Goal: Information Seeking & Learning: Learn about a topic

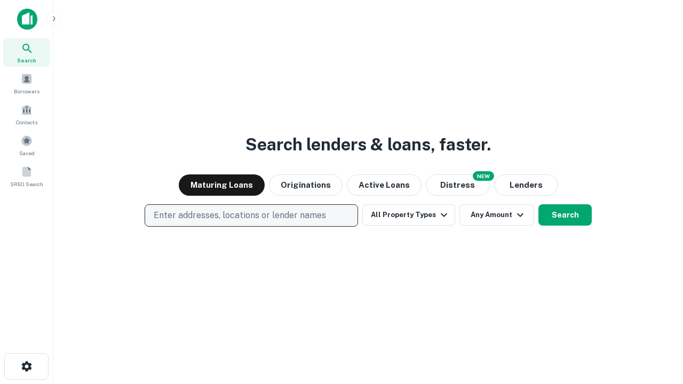
click at [251, 216] on p "Enter addresses, locations or lender names" at bounding box center [240, 215] width 172 height 13
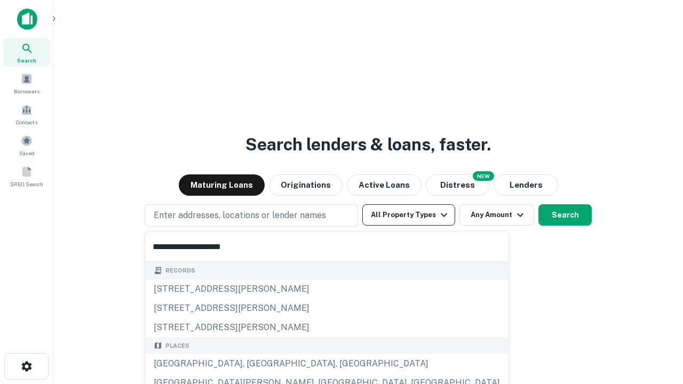
click at [255, 364] on div "[GEOGRAPHIC_DATA], [GEOGRAPHIC_DATA], [GEOGRAPHIC_DATA]" at bounding box center [326, 363] width 363 height 19
click at [409, 215] on button "All Property Types" at bounding box center [408, 214] width 93 height 21
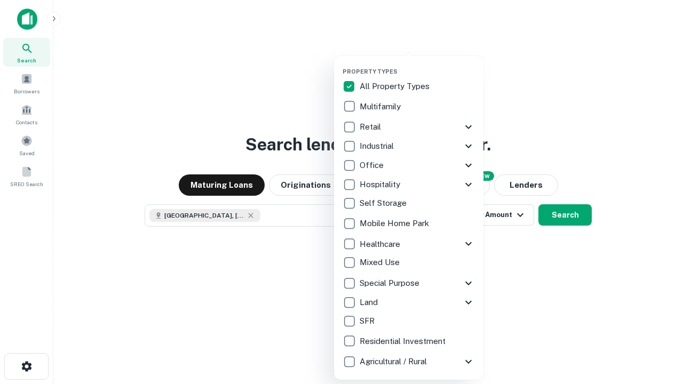
click at [417, 65] on button "button" at bounding box center [417, 65] width 149 height 1
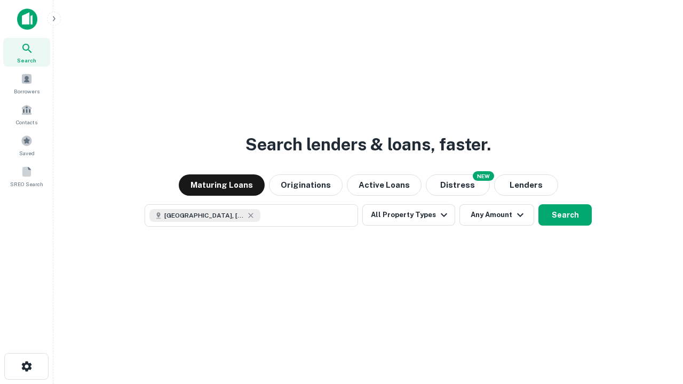
scroll to position [17, 0]
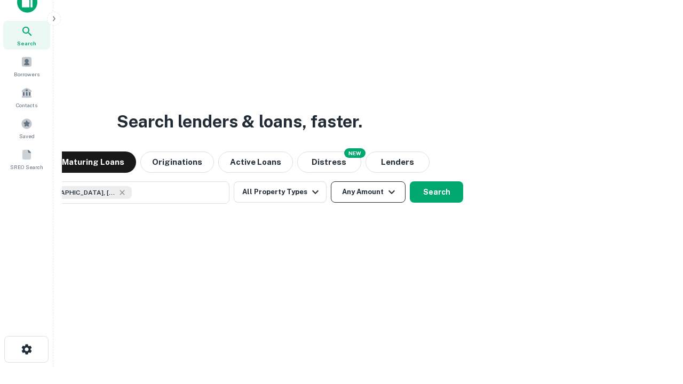
click at [331, 181] on button "Any Amount" at bounding box center [368, 191] width 75 height 21
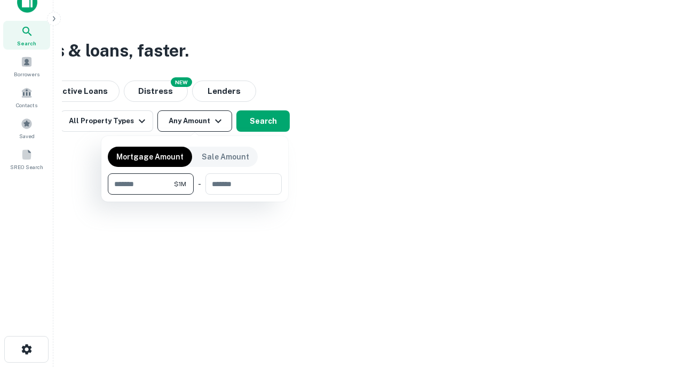
type input "*******"
click at [195, 195] on button "button" at bounding box center [195, 195] width 174 height 1
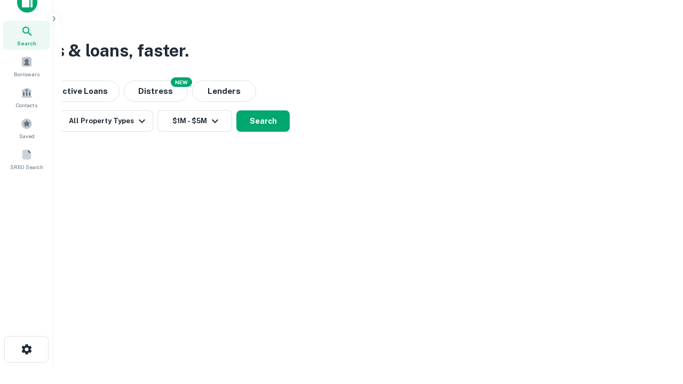
scroll to position [17, 0]
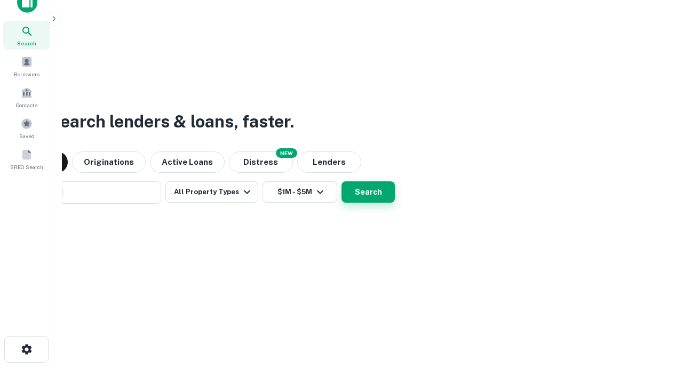
click at [342, 181] on button "Search" at bounding box center [368, 191] width 53 height 21
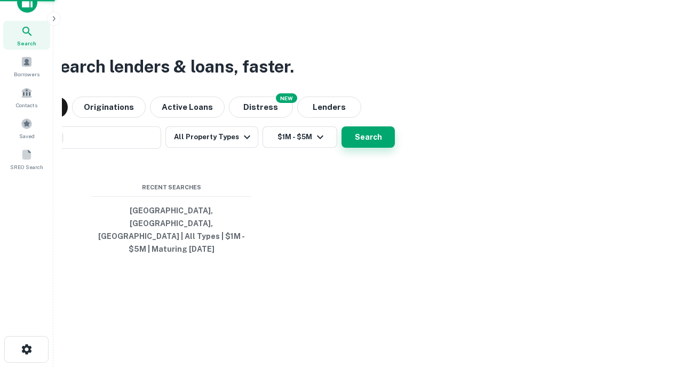
scroll to position [35, 302]
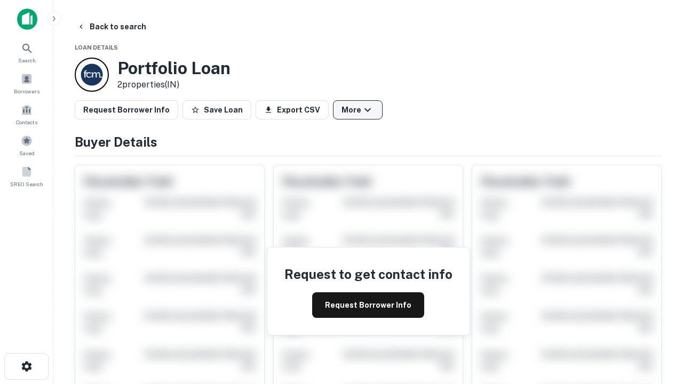
click at [358, 110] on button "More" at bounding box center [358, 109] width 50 height 19
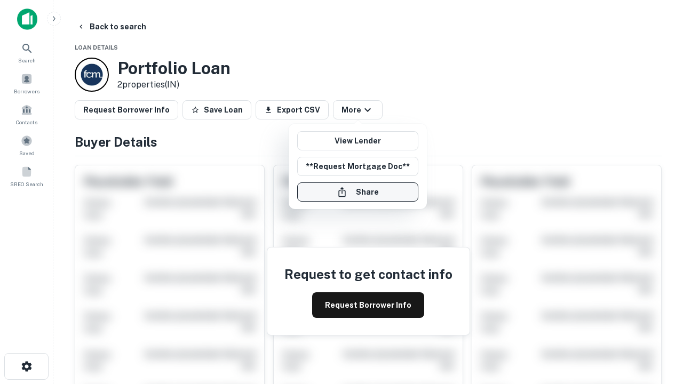
click at [358, 192] on button "Share" at bounding box center [357, 191] width 121 height 19
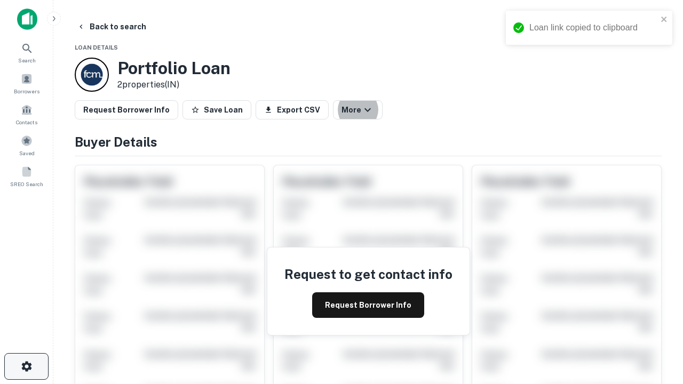
click at [26, 367] on icon "button" at bounding box center [26, 366] width 13 height 13
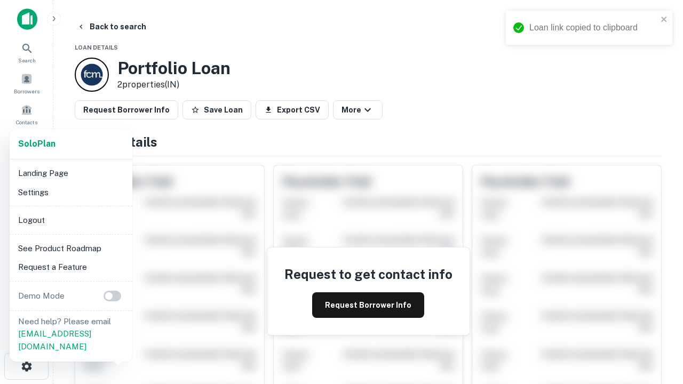
click at [70, 220] on li "Logout" at bounding box center [71, 220] width 114 height 19
